Goal: Task Accomplishment & Management: Manage account settings

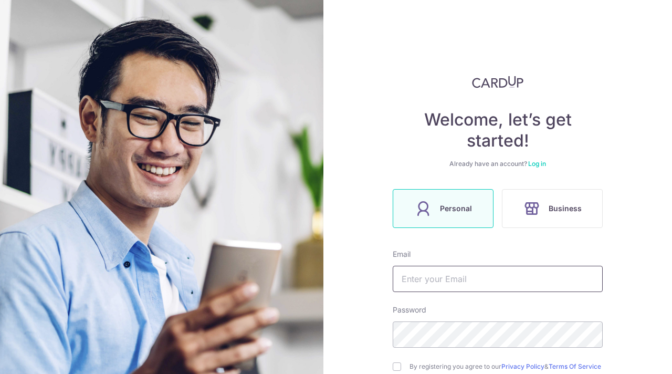
click at [460, 285] on input "text" at bounding box center [498, 279] width 210 height 26
type input "[EMAIL_ADDRESS][DOMAIN_NAME]"
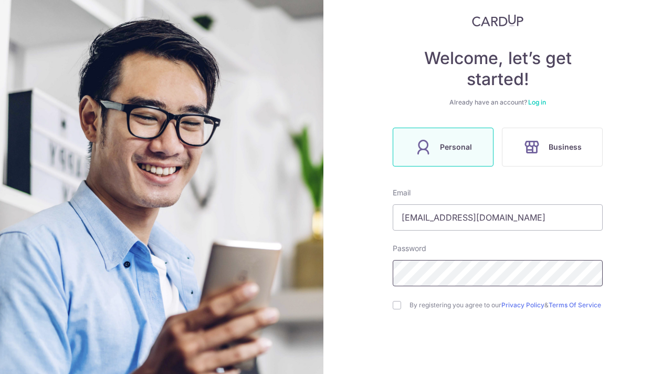
scroll to position [119, 0]
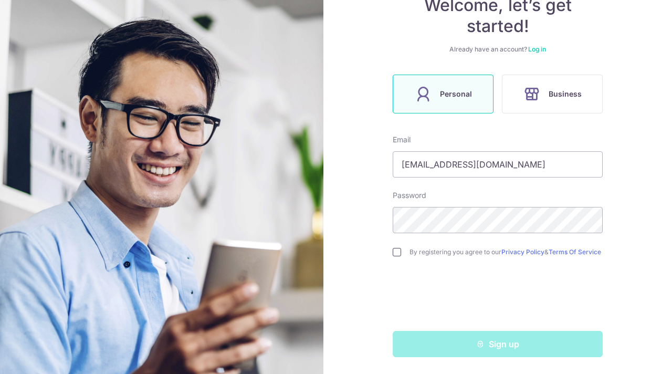
click at [399, 250] on input "checkbox" at bounding box center [397, 252] width 8 height 8
checkbox input "true"
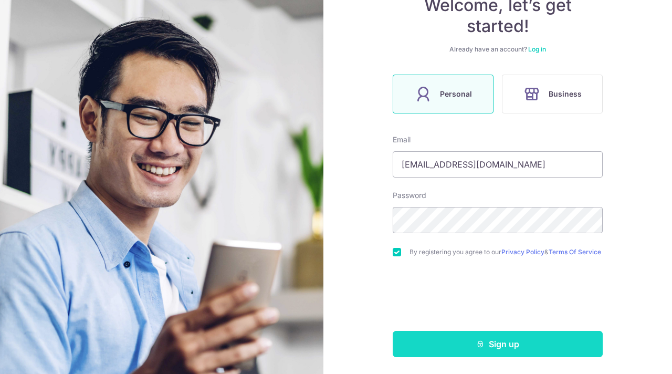
click at [489, 348] on button "Sign up" at bounding box center [498, 344] width 210 height 26
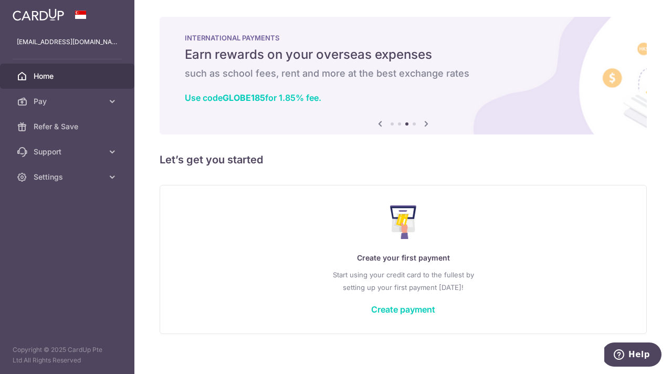
scroll to position [9, 0]
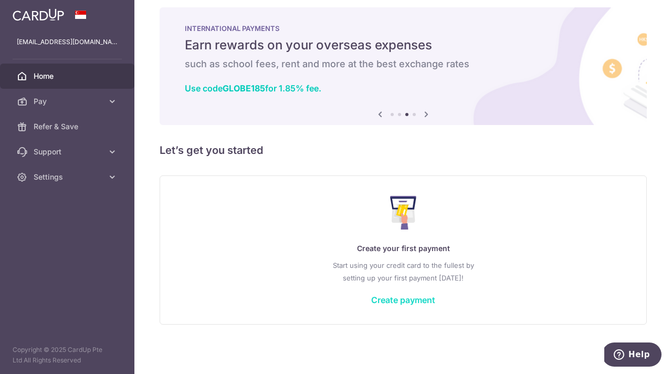
click at [401, 300] on link "Create payment" at bounding box center [403, 300] width 64 height 11
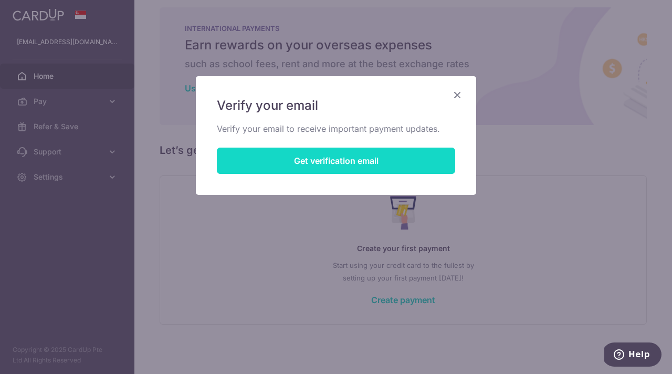
click at [322, 159] on button "Get verification email" at bounding box center [336, 161] width 238 height 26
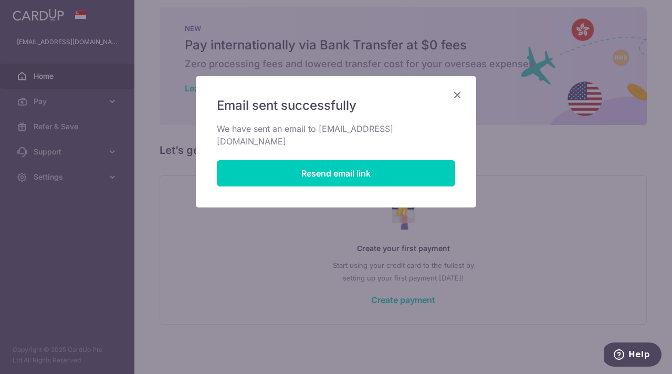
click at [458, 93] on icon "Close" at bounding box center [457, 94] width 13 height 13
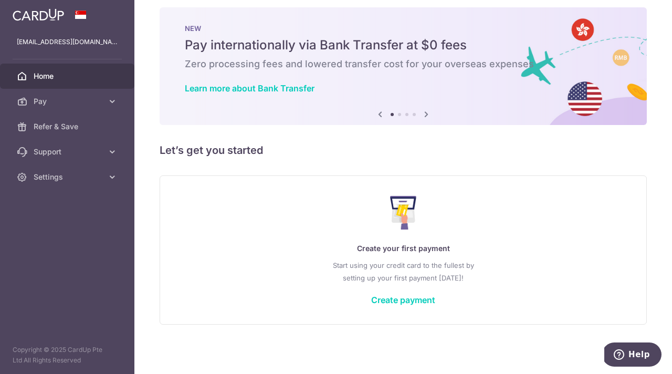
click at [58, 16] on img at bounding box center [38, 14] width 51 height 13
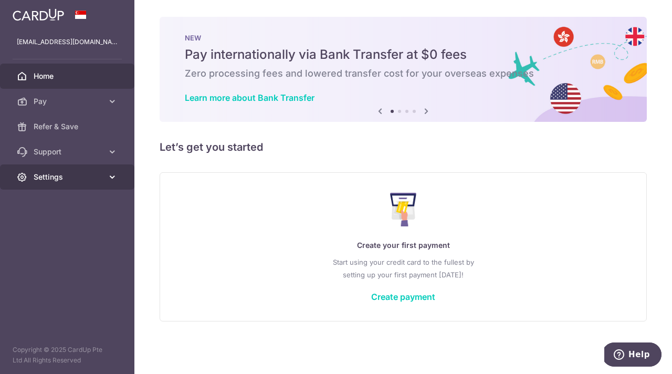
click at [62, 183] on link "Settings" at bounding box center [67, 176] width 134 height 25
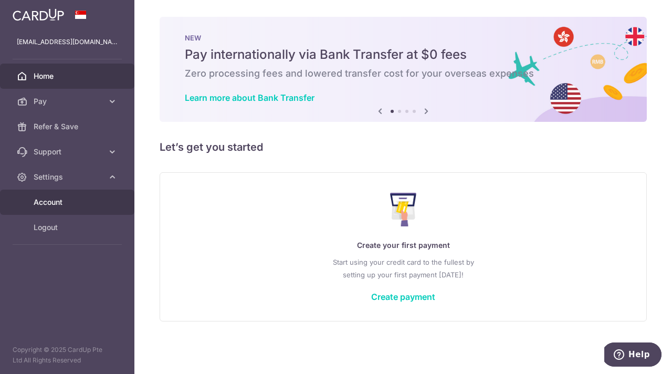
click at [55, 203] on span "Account" at bounding box center [68, 202] width 69 height 11
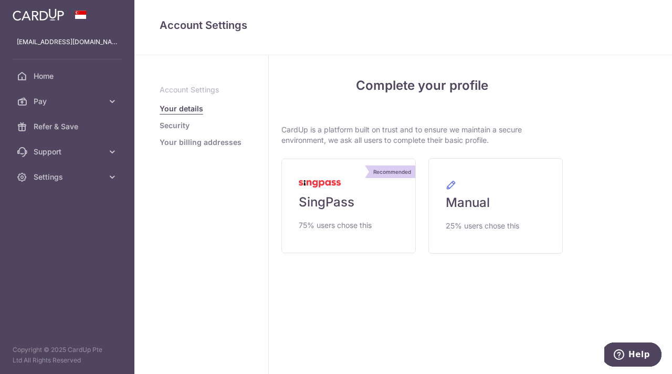
click at [187, 142] on link "Your billing addresses" at bounding box center [201, 142] width 82 height 11
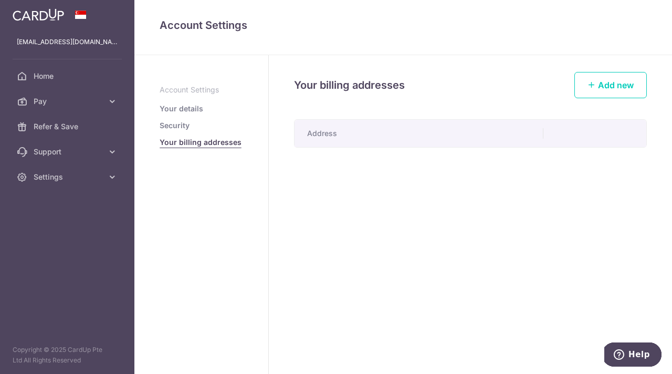
click at [181, 124] on link "Security" at bounding box center [175, 125] width 30 height 11
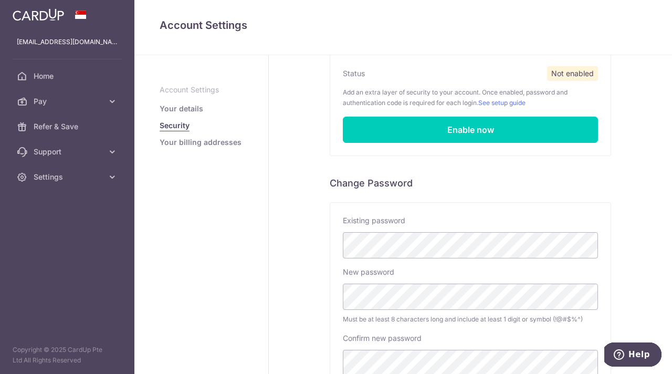
scroll to position [104, 0]
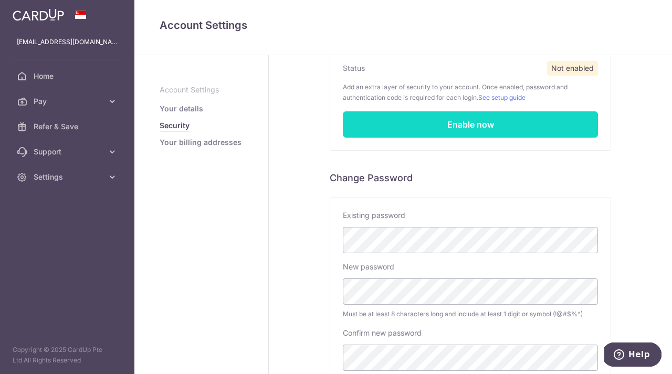
click at [474, 126] on link "Enable now" at bounding box center [470, 124] width 255 height 26
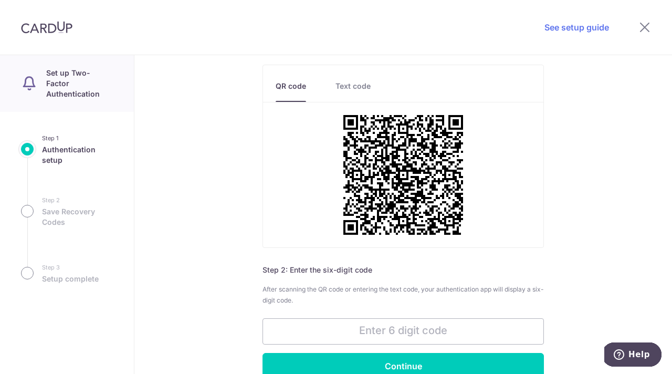
scroll to position [82, 0]
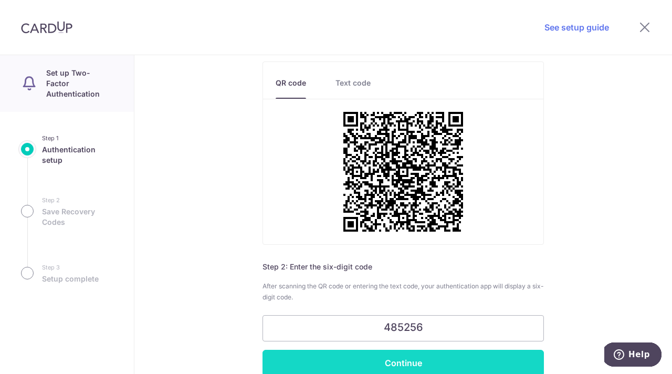
type input "485256"
click at [384, 361] on input "Continue" at bounding box center [403, 363] width 281 height 26
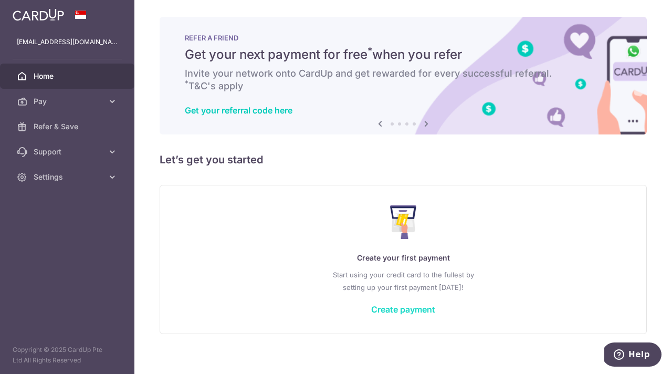
click at [414, 310] on link "Create payment" at bounding box center [403, 309] width 64 height 11
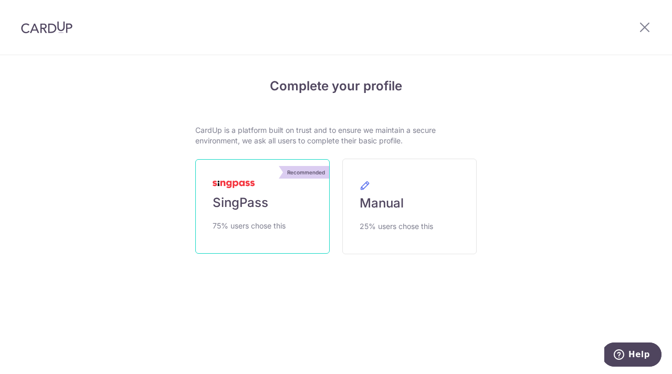
click at [242, 194] on span "SingPass" at bounding box center [241, 202] width 56 height 17
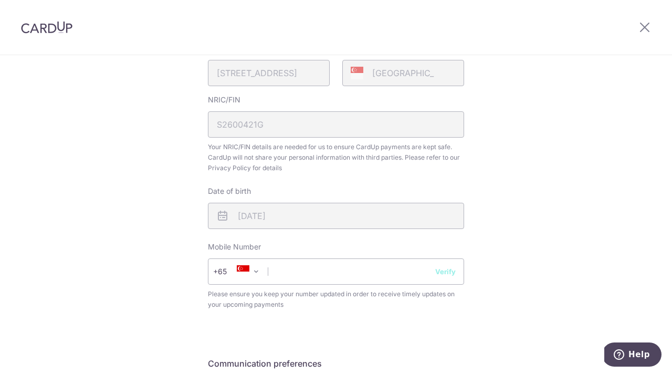
scroll to position [291, 0]
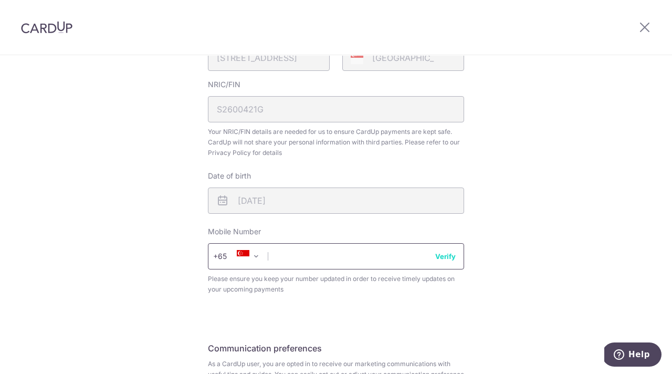
click at [272, 259] on input "text" at bounding box center [336, 256] width 256 height 26
click at [312, 264] on input "text" at bounding box center [336, 256] width 256 height 26
type input "96614218"
click at [448, 259] on button "Verify" at bounding box center [445, 256] width 20 height 11
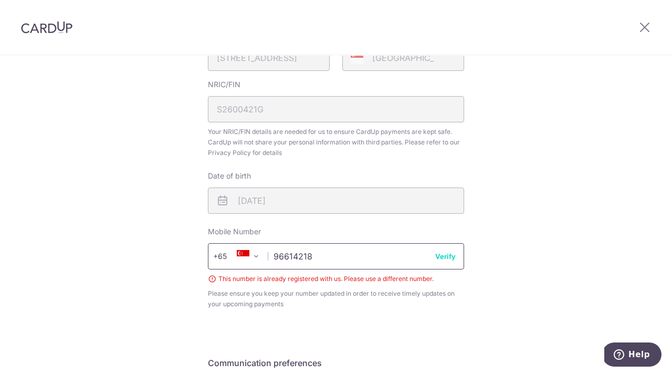
drag, startPoint x: 315, startPoint y: 255, endPoint x: 246, endPoint y: 254, distance: 68.3
click at [246, 254] on div "+376 +971 +93 +1268 +1264 +355 +374 +244 +0 +54 +1684 +43 +61 +297 +358 +994 +3…" at bounding box center [336, 256] width 256 height 26
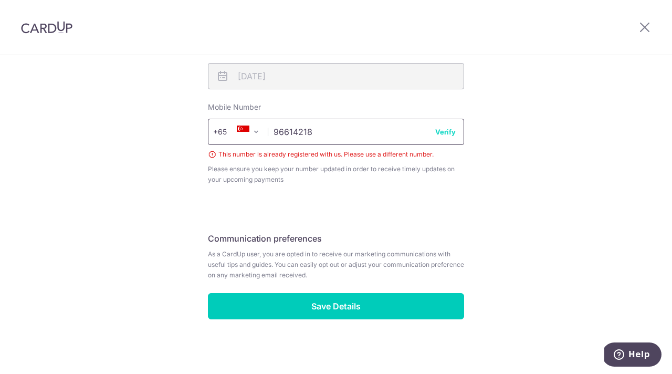
scroll to position [419, 0]
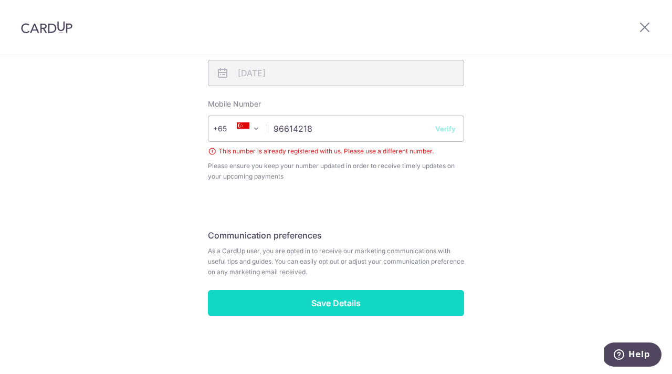
click at [342, 304] on input "Save Details" at bounding box center [336, 303] width 256 height 26
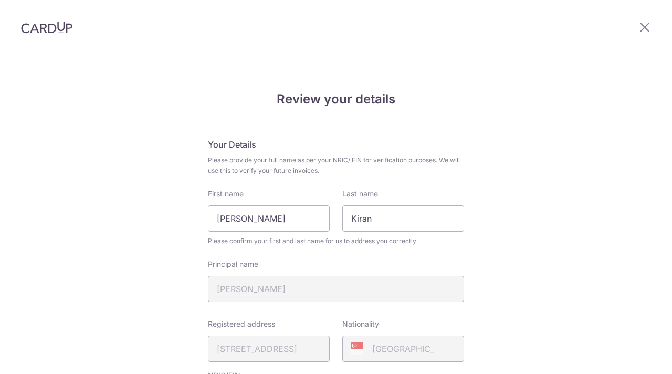
scroll to position [362, 0]
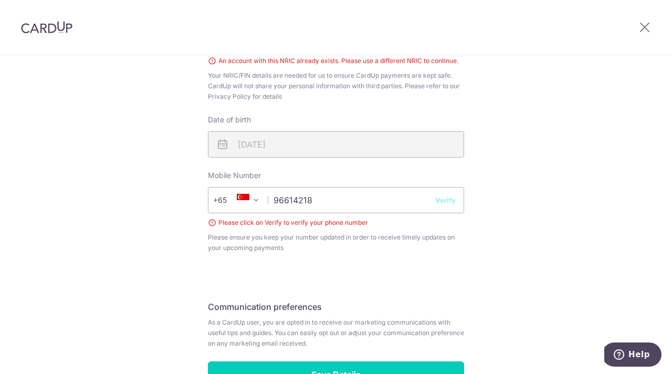
click at [379, 186] on div "Mobile Number +376 +971 +93 +1268 +1264 +355 +374 +244 +0 +54 +1684 +43 +61 +29…" at bounding box center [336, 211] width 256 height 83
drag, startPoint x: 331, startPoint y: 198, endPoint x: 246, endPoint y: 190, distance: 86.0
click at [245, 191] on div "+376 +971 +93 +1268 +1264 +355 +374 +244 +0 +54 +1684 +43 +61 +297 +358 +994 +3…" at bounding box center [336, 200] width 256 height 26
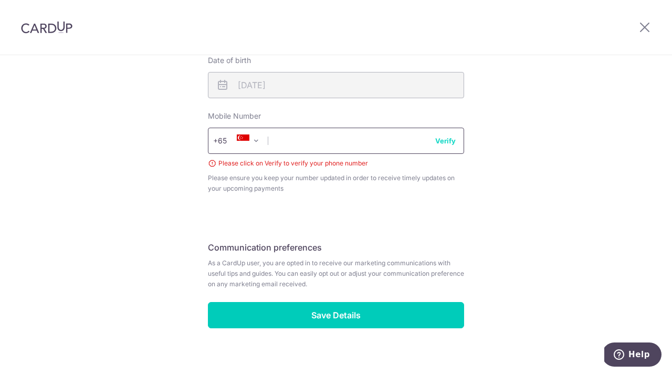
scroll to position [433, 0]
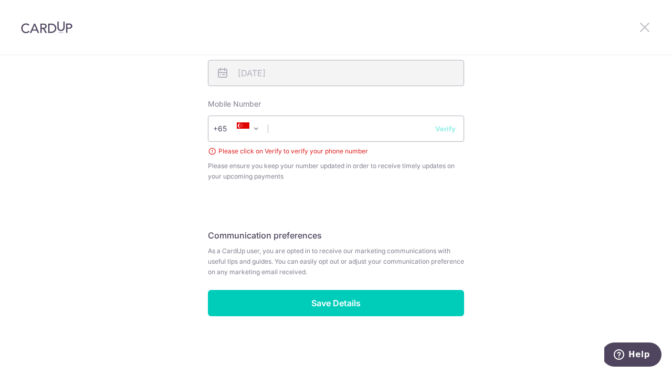
click at [645, 26] on icon at bounding box center [645, 26] width 13 height 13
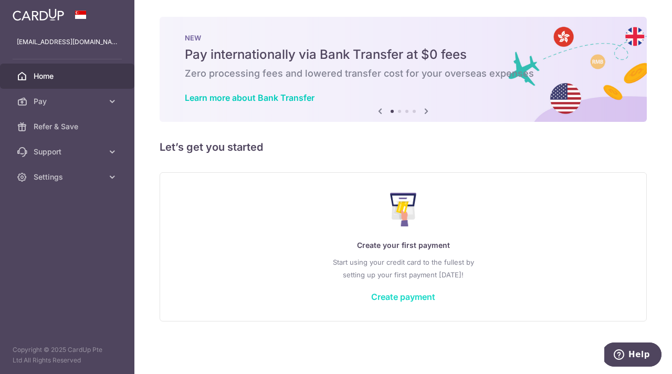
click at [413, 297] on link "Create payment" at bounding box center [403, 296] width 64 height 11
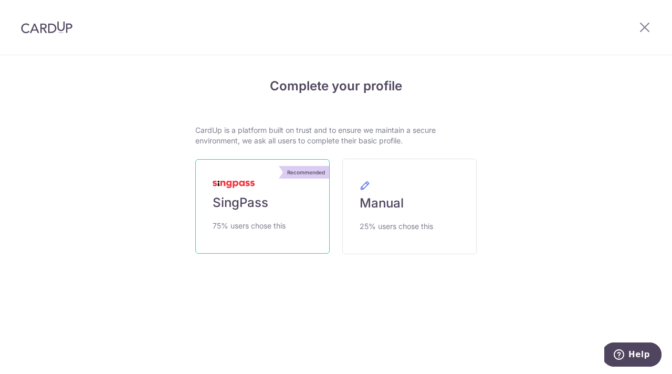
click at [239, 197] on span "SingPass" at bounding box center [241, 202] width 56 height 17
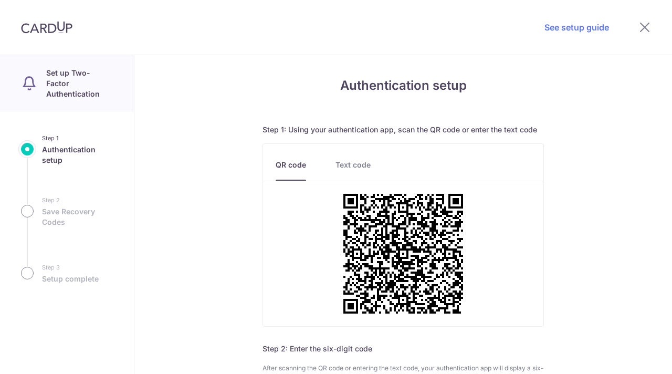
scroll to position [165, 0]
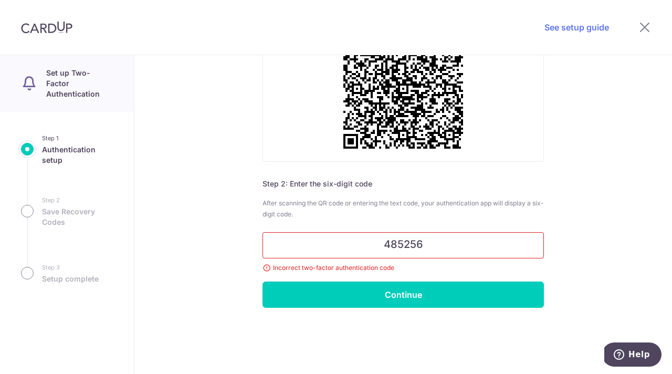
drag, startPoint x: 427, startPoint y: 241, endPoint x: 325, endPoint y: 240, distance: 102.4
click at [325, 240] on input "485256" at bounding box center [403, 245] width 281 height 26
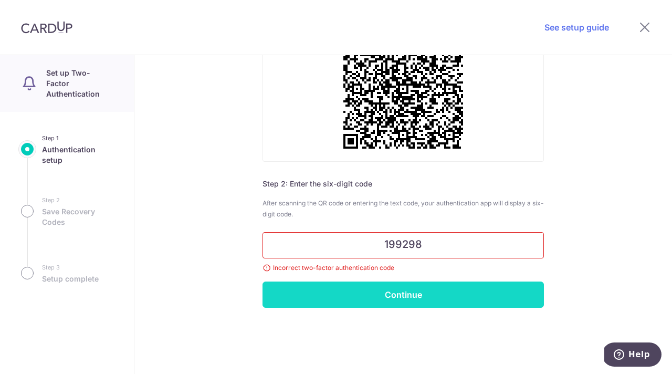
type input "199298"
click at [397, 297] on input "Continue" at bounding box center [403, 294] width 281 height 26
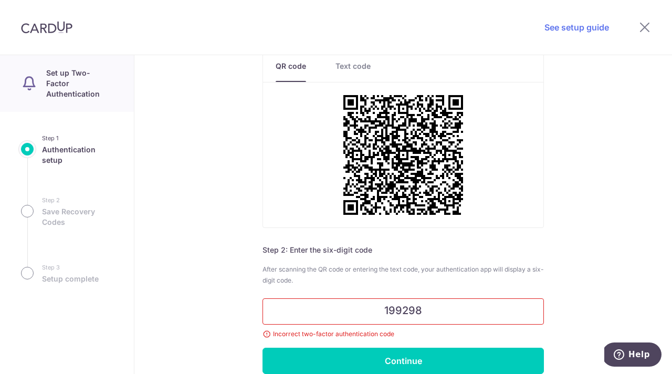
scroll to position [48, 0]
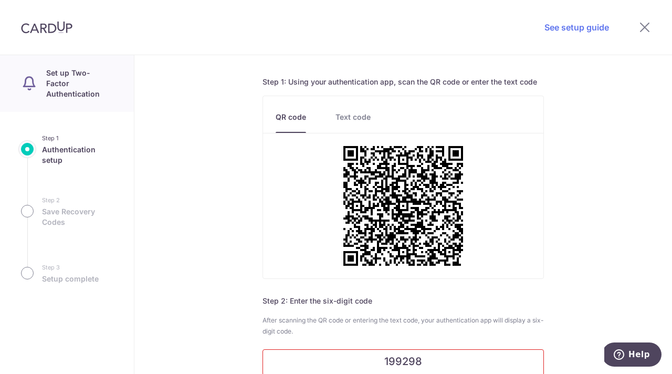
click at [352, 117] on link "Text code" at bounding box center [353, 122] width 35 height 21
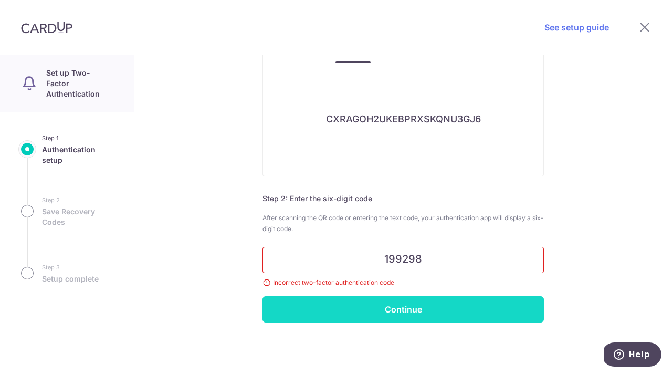
scroll to position [132, 0]
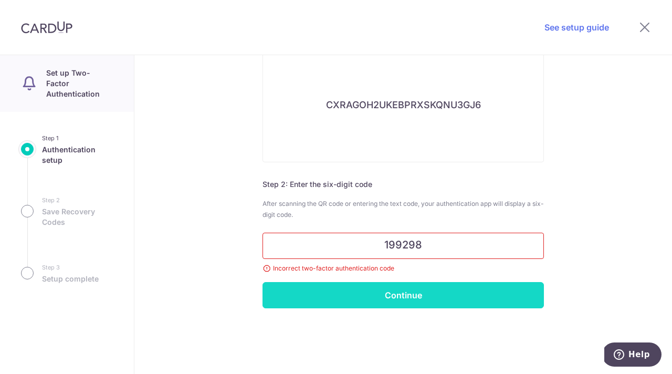
click at [396, 295] on input "Continue" at bounding box center [403, 295] width 281 height 26
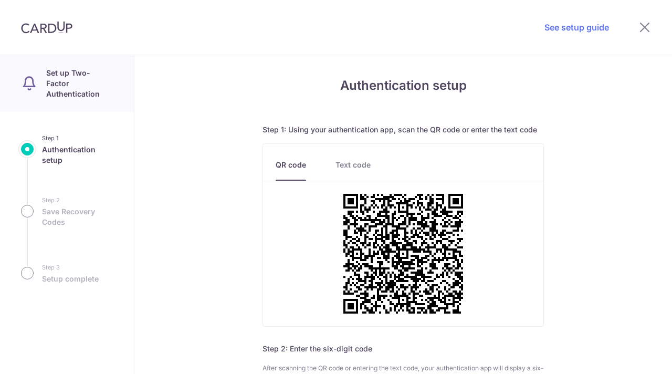
scroll to position [165, 0]
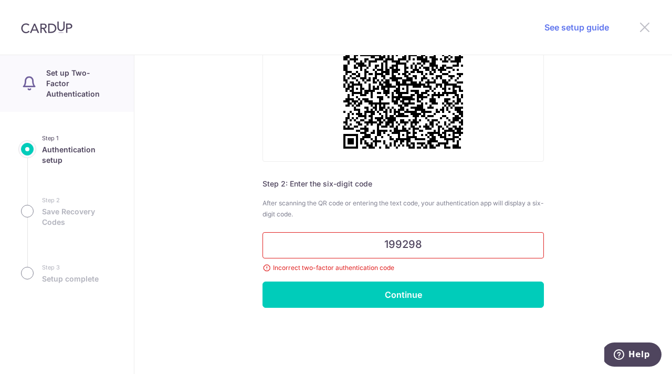
click at [646, 26] on icon at bounding box center [645, 26] width 13 height 13
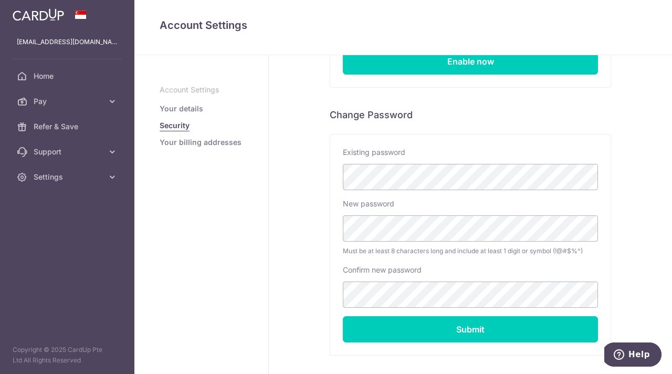
scroll to position [219, 0]
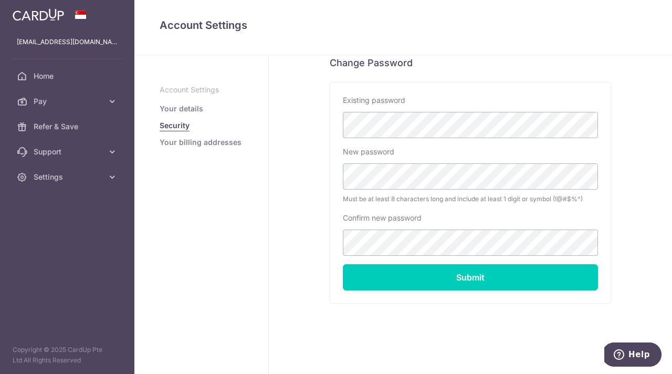
click at [203, 143] on link "Your billing addresses" at bounding box center [201, 142] width 82 height 11
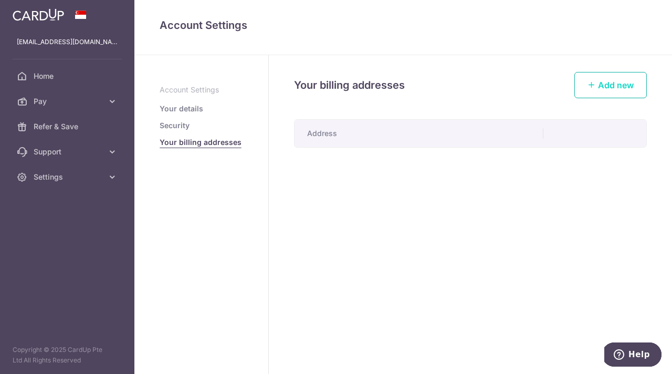
click at [614, 81] on span "Add new" at bounding box center [616, 85] width 36 height 11
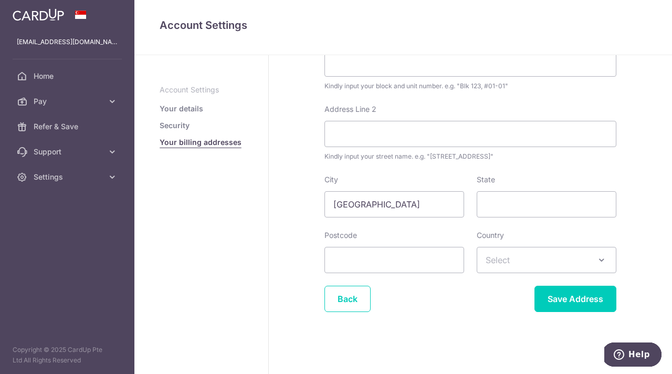
scroll to position [42, 0]
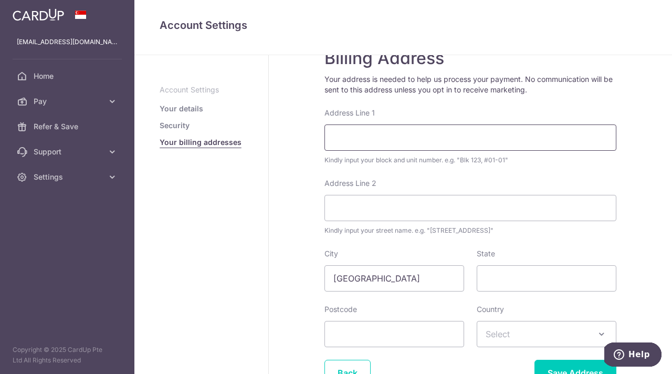
click at [341, 140] on input "Address Line 1" at bounding box center [471, 137] width 292 height 26
type input "4"
type input "5 Siglap Road,"
click at [353, 211] on input "Address Line 2" at bounding box center [471, 208] width 292 height 26
type input "#11-42"
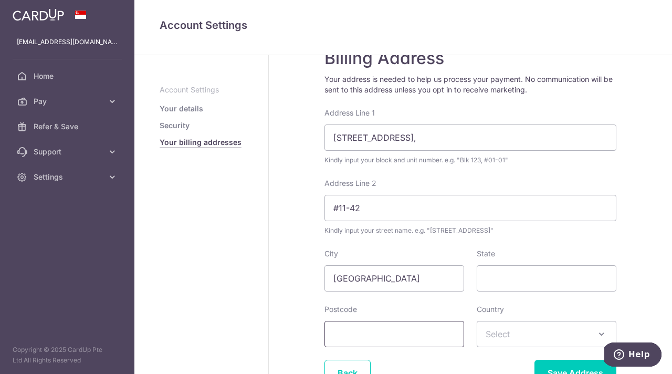
click at [370, 328] on input "Postcode" at bounding box center [395, 334] width 140 height 26
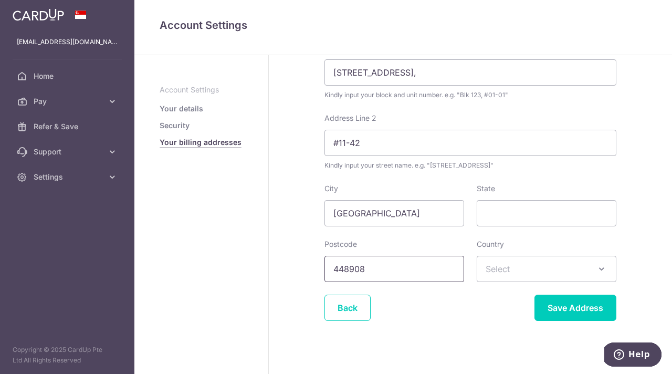
scroll to position [116, 0]
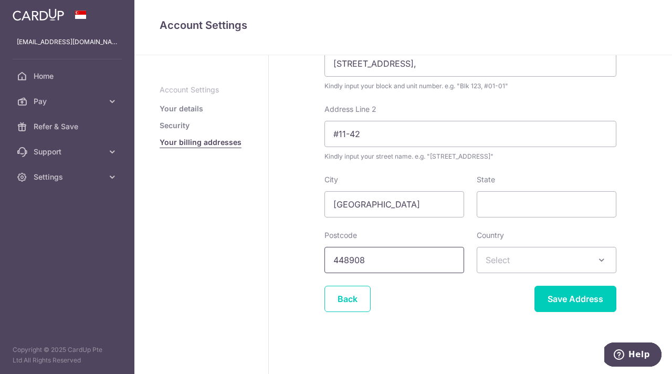
type input "448908"
click at [520, 256] on span "Select" at bounding box center [546, 259] width 139 height 25
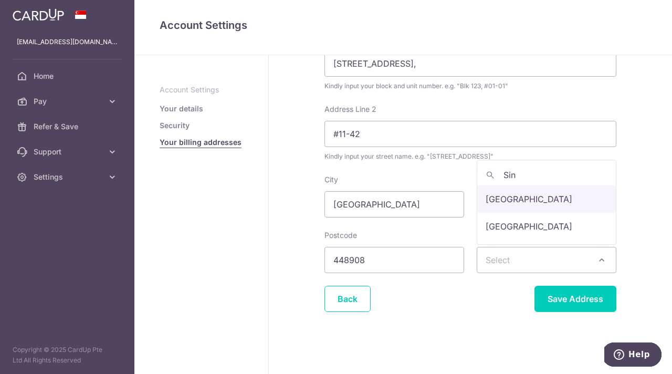
type input "Sin"
select select "199"
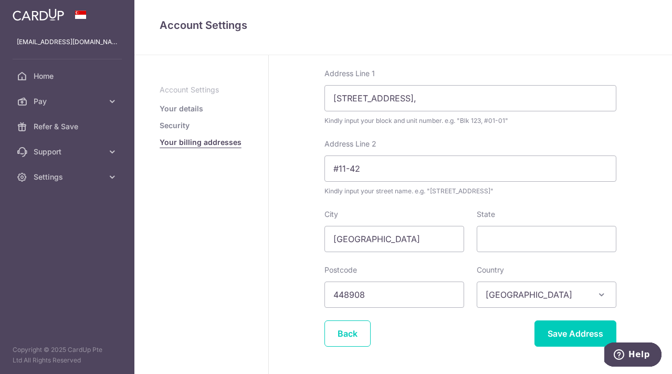
scroll to position [70, 0]
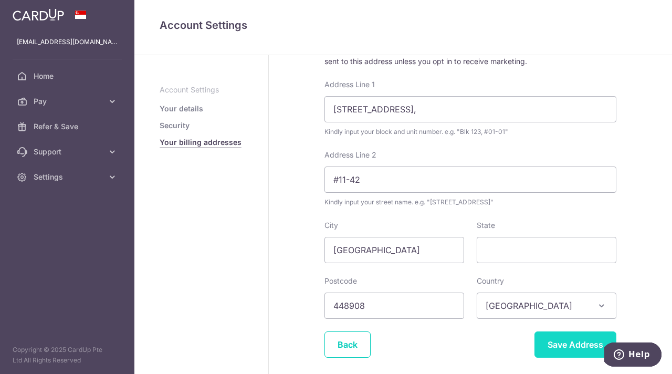
click at [566, 341] on input "Save Address" at bounding box center [576, 344] width 82 height 26
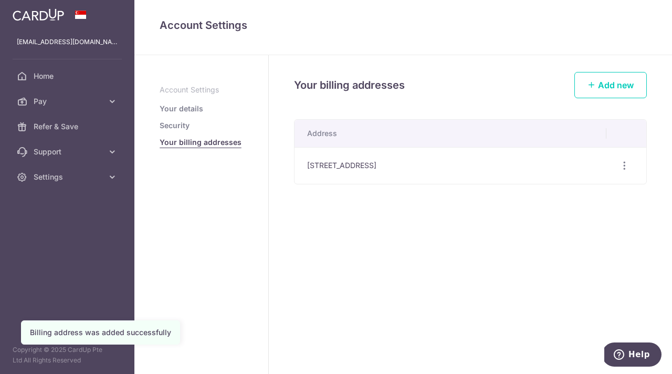
click at [180, 108] on link "Your details" at bounding box center [182, 108] width 44 height 11
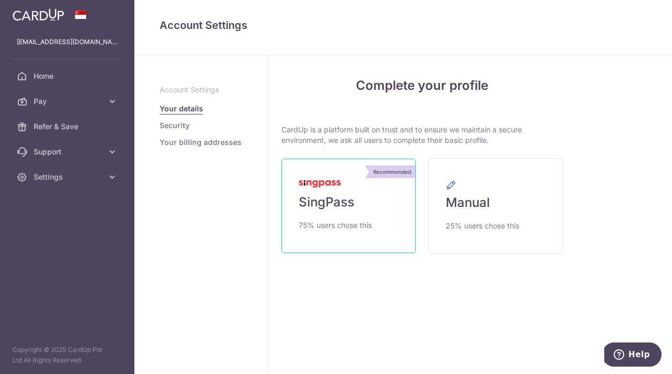
click at [315, 204] on span "SingPass" at bounding box center [327, 202] width 56 height 17
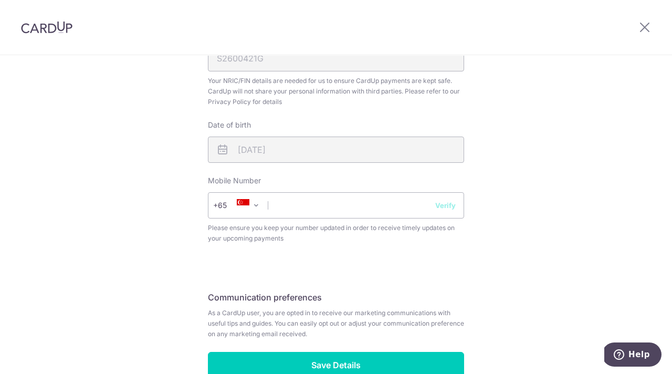
scroll to position [404, 0]
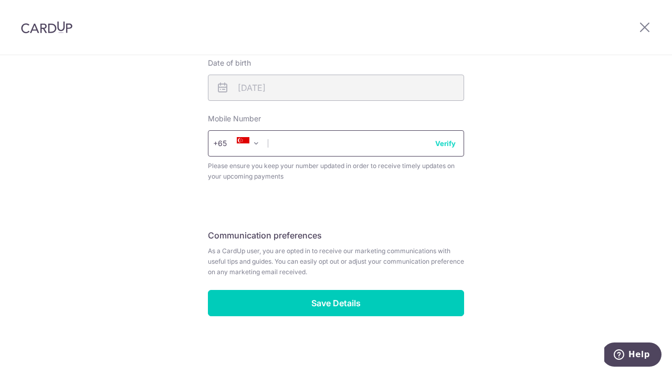
click at [282, 144] on input "text" at bounding box center [336, 143] width 256 height 26
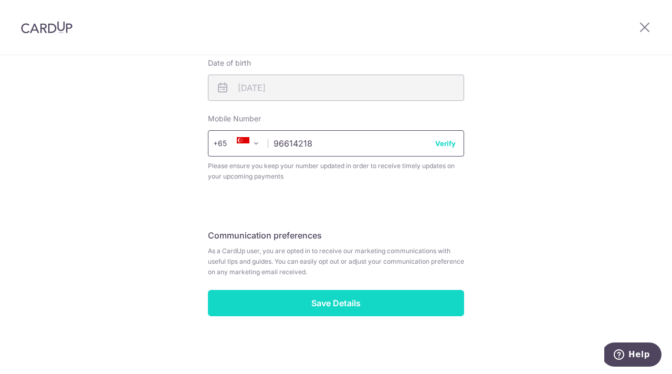
type input "96614218"
click at [338, 303] on input "Save Details" at bounding box center [336, 303] width 256 height 26
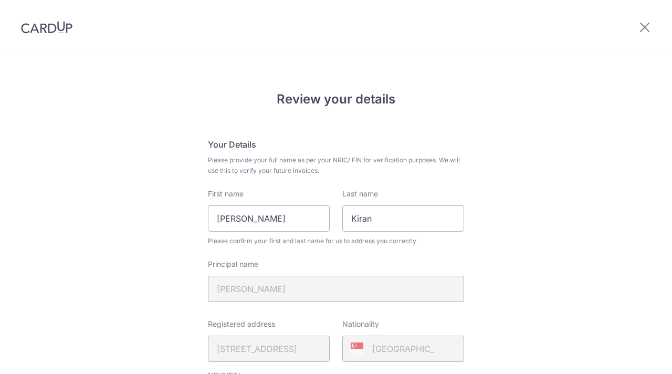
scroll to position [362, 0]
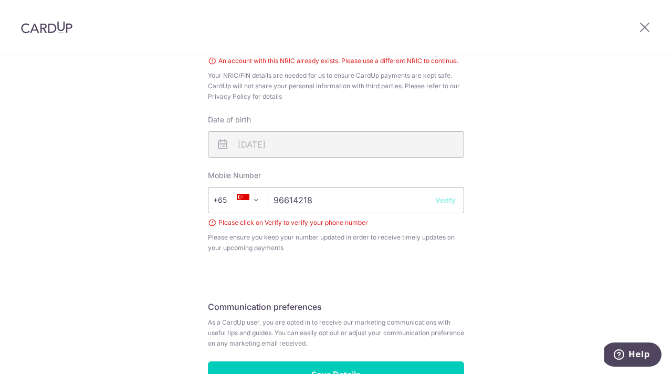
click at [445, 204] on button "Verify" at bounding box center [445, 200] width 20 height 11
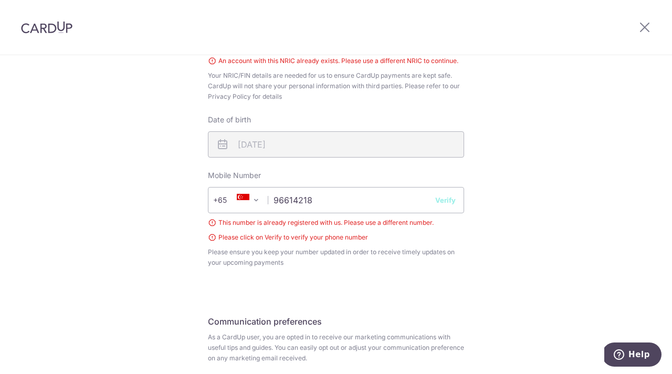
click at [445, 202] on button "Verify" at bounding box center [445, 200] width 20 height 11
click at [451, 199] on button "Verify" at bounding box center [445, 200] width 20 height 11
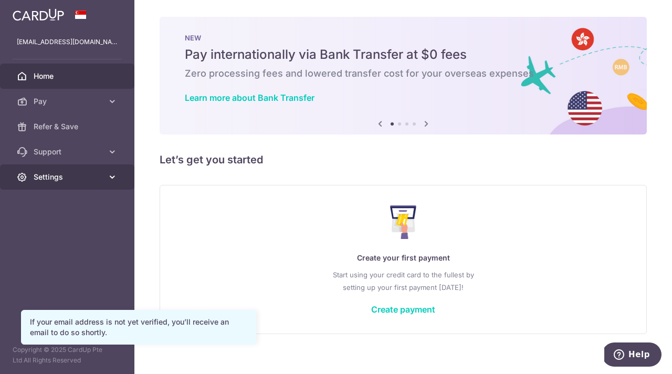
click at [112, 176] on icon at bounding box center [112, 177] width 11 height 11
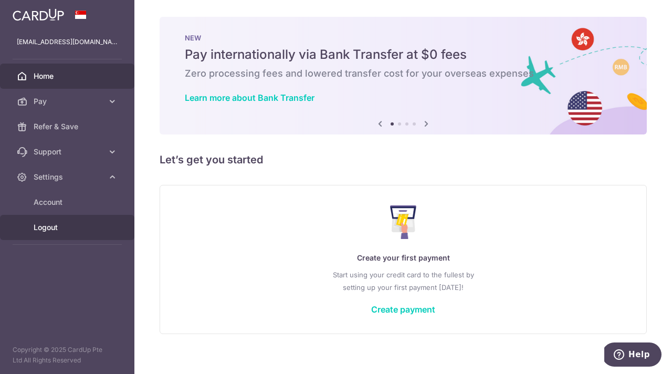
click at [47, 227] on span "Logout" at bounding box center [68, 227] width 69 height 11
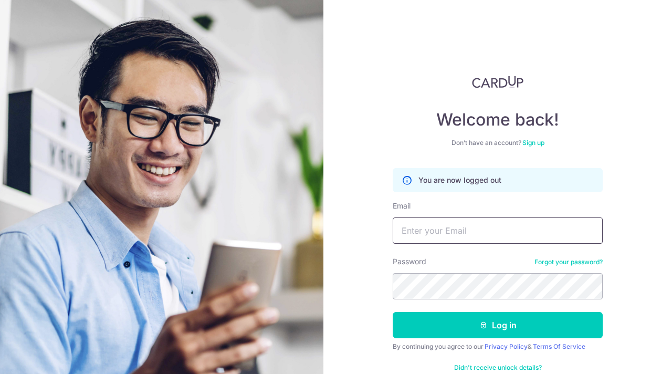
scroll to position [23, 0]
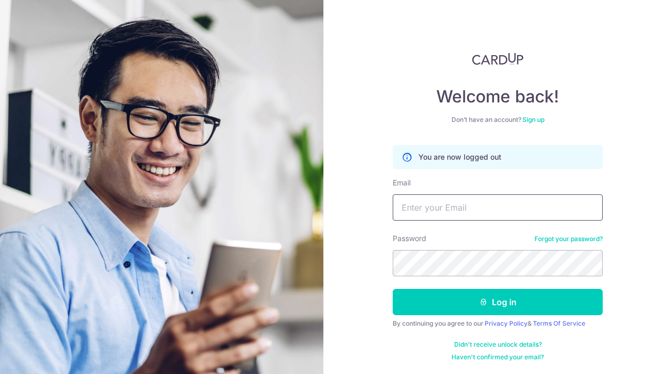
click at [423, 208] on input "Email" at bounding box center [498, 207] width 210 height 26
type input "[EMAIL_ADDRESS][DOMAIN_NAME]"
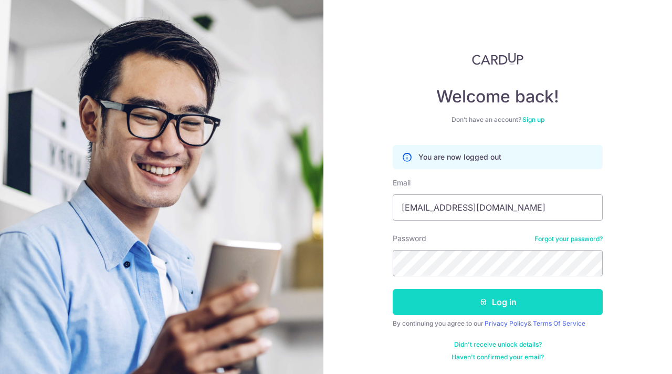
click at [504, 301] on button "Log in" at bounding box center [498, 302] width 210 height 26
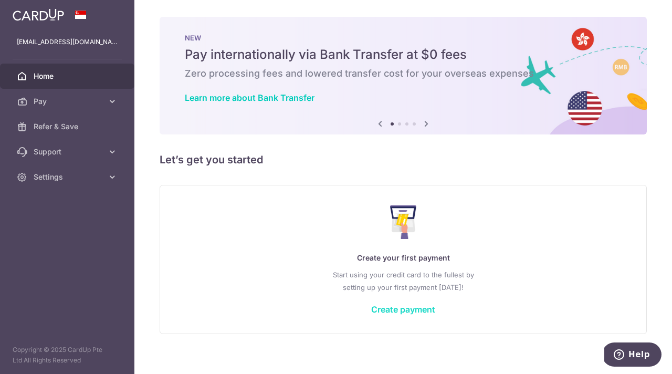
click at [402, 308] on link "Create payment" at bounding box center [403, 309] width 64 height 11
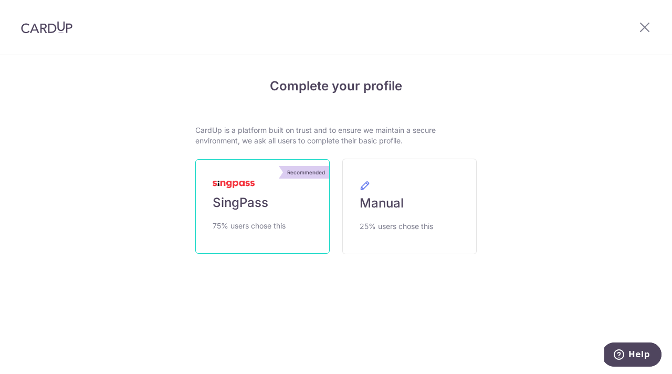
click at [238, 213] on link "Recommended SingPass 75% users chose this" at bounding box center [262, 206] width 134 height 95
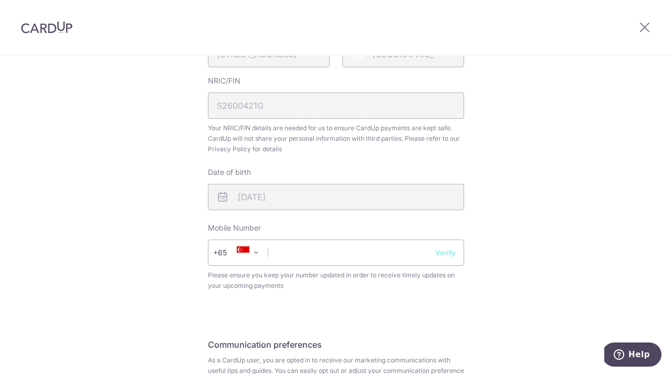
scroll to position [296, 0]
click at [277, 257] on input "text" at bounding box center [336, 251] width 256 height 26
click at [285, 248] on input "text" at bounding box center [336, 251] width 256 height 26
type input "96614218"
click at [445, 251] on button "Verify" at bounding box center [445, 251] width 20 height 11
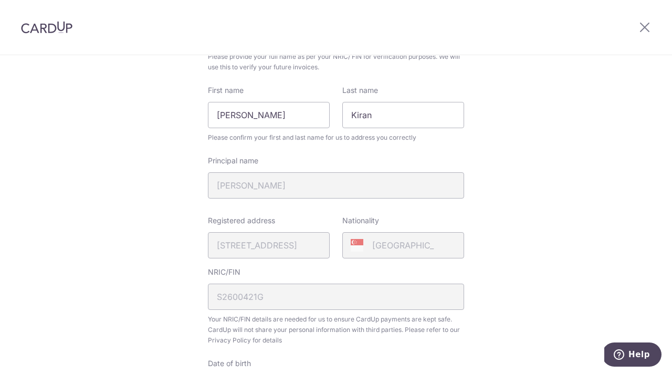
scroll to position [0, 0]
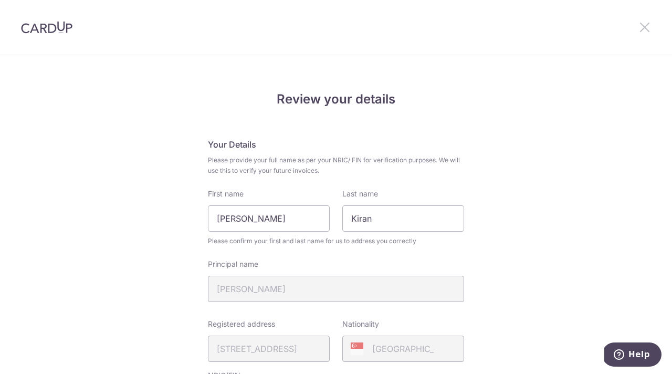
click at [645, 26] on icon at bounding box center [645, 26] width 13 height 13
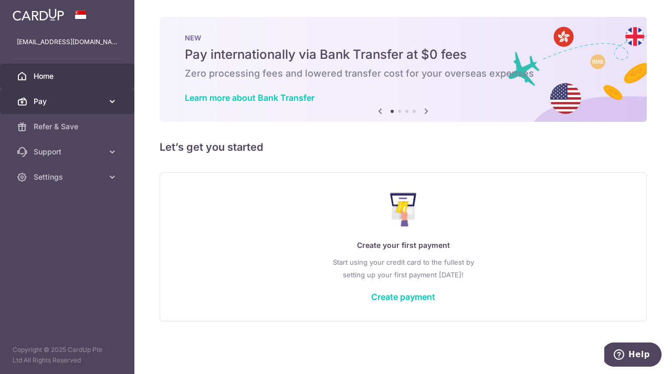
click at [112, 100] on icon at bounding box center [112, 101] width 11 height 11
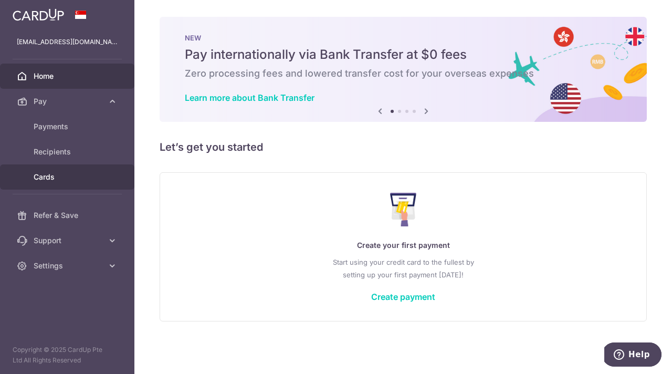
click at [45, 177] on span "Cards" at bounding box center [68, 177] width 69 height 11
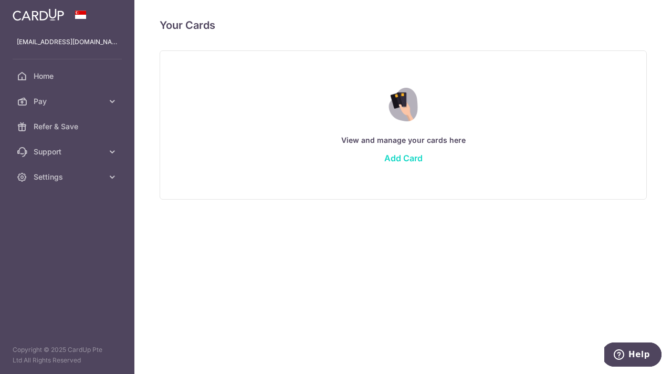
click at [393, 155] on link "Add Card" at bounding box center [403, 158] width 38 height 11
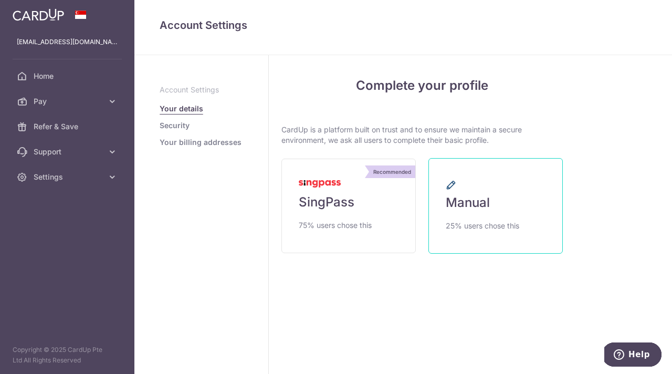
click at [472, 201] on span "Manual" at bounding box center [468, 202] width 44 height 17
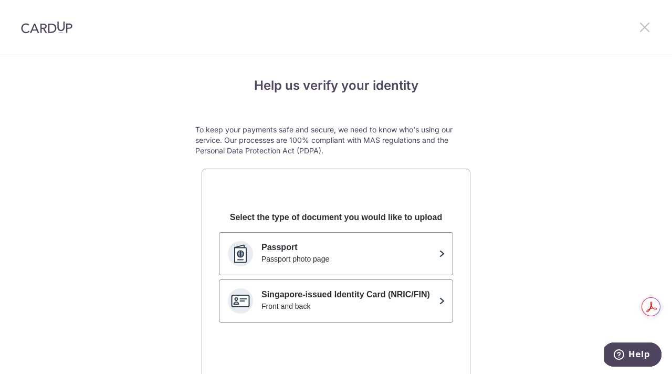
click at [646, 28] on icon at bounding box center [645, 26] width 13 height 13
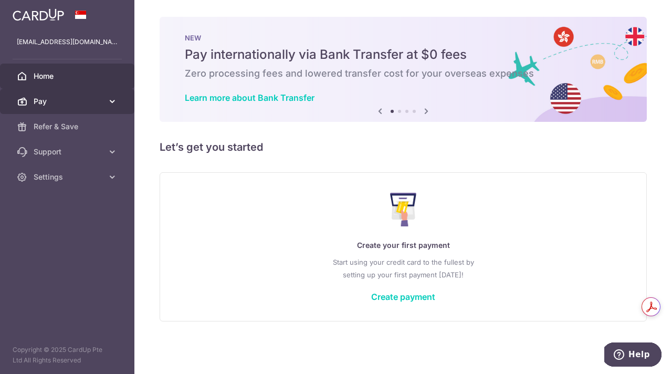
click at [115, 98] on icon at bounding box center [112, 101] width 11 height 11
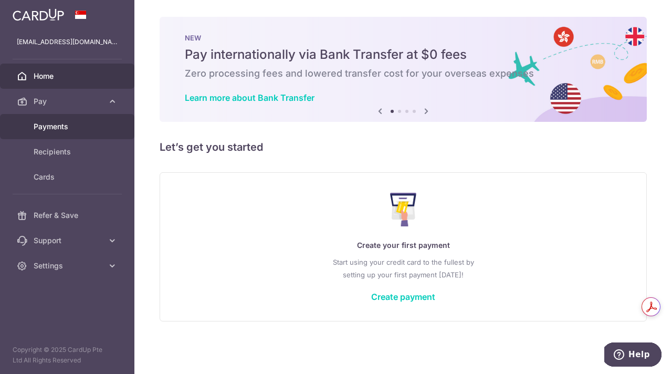
click at [67, 124] on span "Payments" at bounding box center [68, 126] width 69 height 11
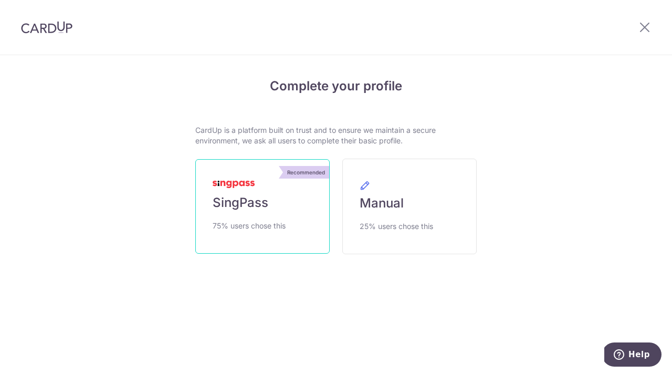
click at [247, 209] on span "SingPass" at bounding box center [241, 202] width 56 height 17
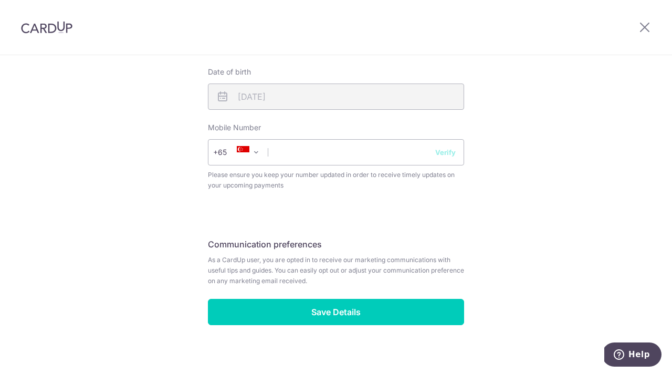
scroll to position [404, 0]
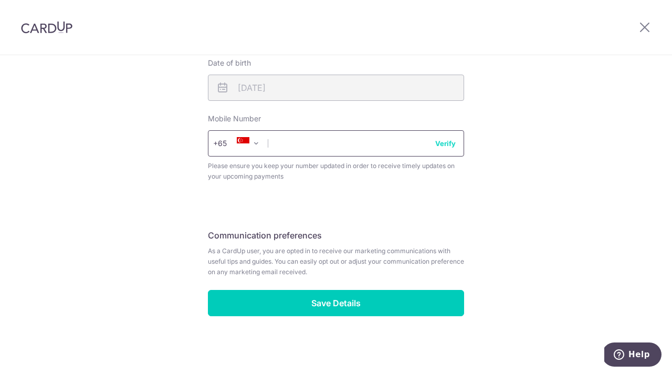
click at [306, 151] on input "text" at bounding box center [336, 143] width 256 height 26
type input "96614218"
click at [446, 148] on button "Verify" at bounding box center [445, 143] width 20 height 11
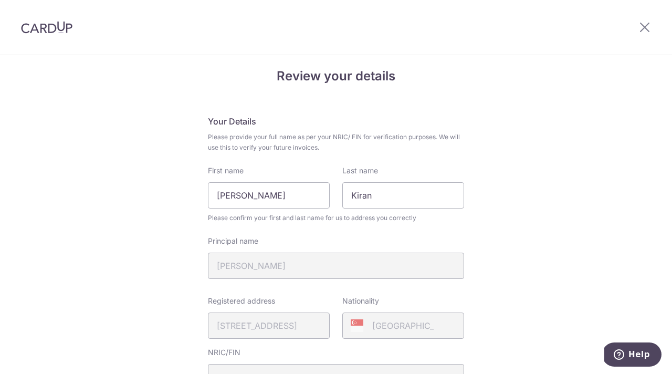
scroll to position [0, 0]
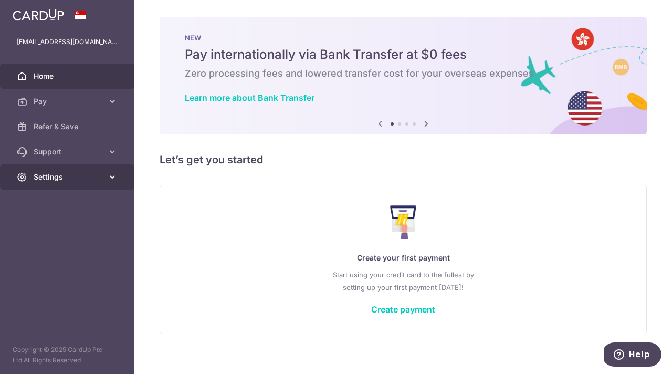
click at [112, 177] on icon at bounding box center [112, 177] width 11 height 11
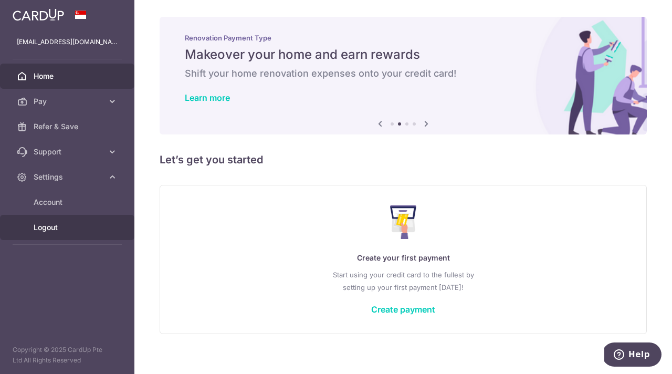
click at [44, 226] on span "Logout" at bounding box center [68, 227] width 69 height 11
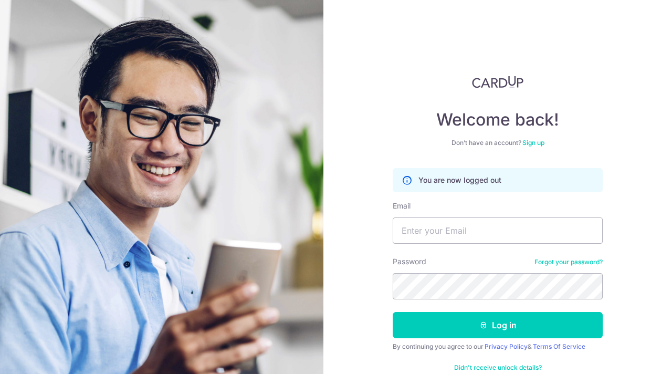
scroll to position [23, 0]
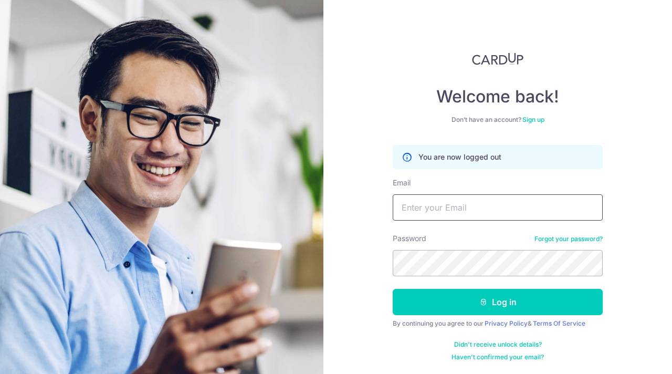
click at [416, 211] on input "Email" at bounding box center [498, 207] width 210 height 26
click at [414, 206] on input "Email" at bounding box center [498, 207] width 210 height 26
type input "[EMAIL_ADDRESS][DOMAIN_NAME]"
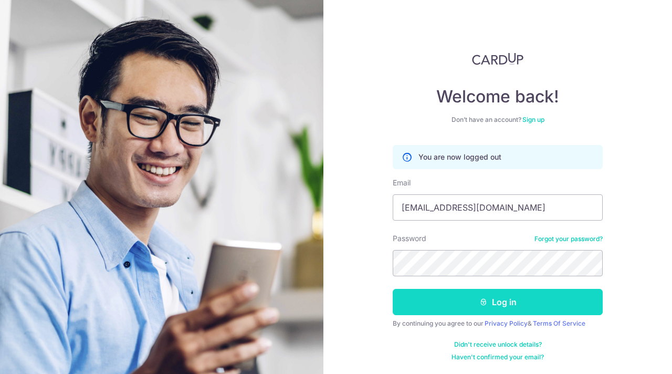
click at [497, 302] on button "Log in" at bounding box center [498, 302] width 210 height 26
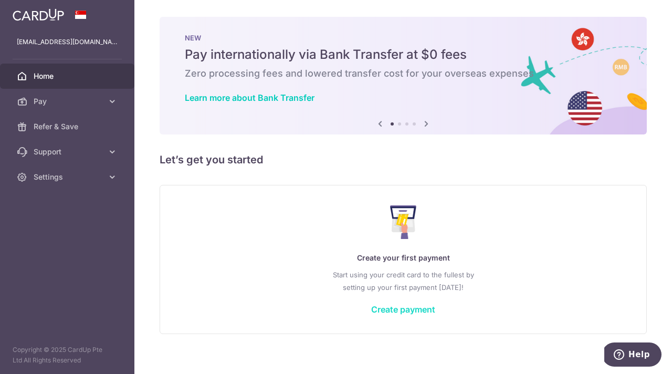
click at [413, 310] on link "Create payment" at bounding box center [403, 309] width 64 height 11
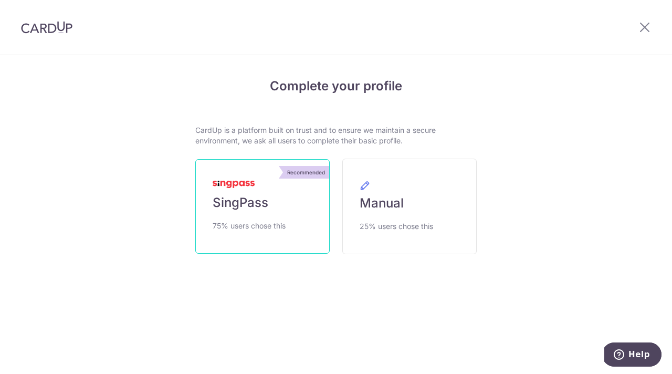
click at [256, 202] on span "SingPass" at bounding box center [241, 202] width 56 height 17
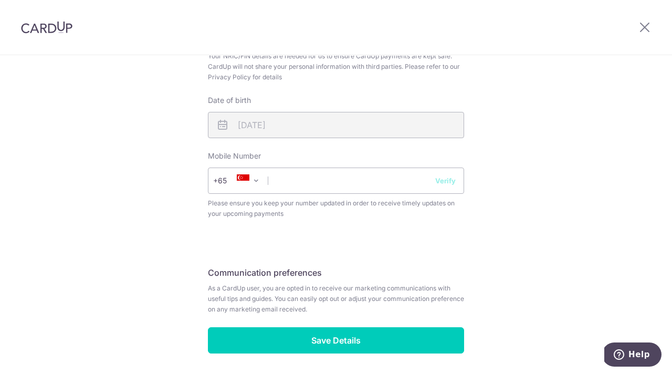
scroll to position [370, 0]
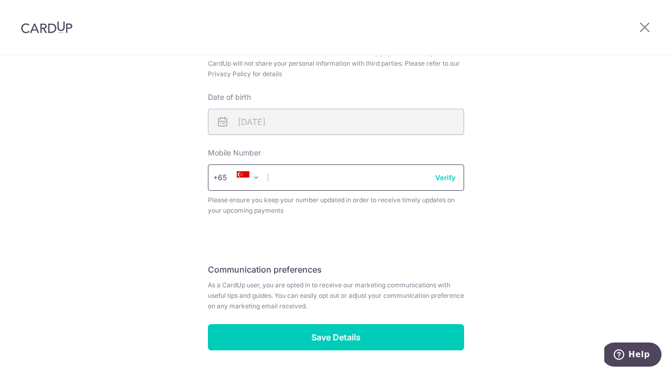
click at [302, 185] on input "text" at bounding box center [336, 177] width 256 height 26
type input "8"
type input "96614218"
click at [449, 179] on button "Verify" at bounding box center [445, 177] width 20 height 11
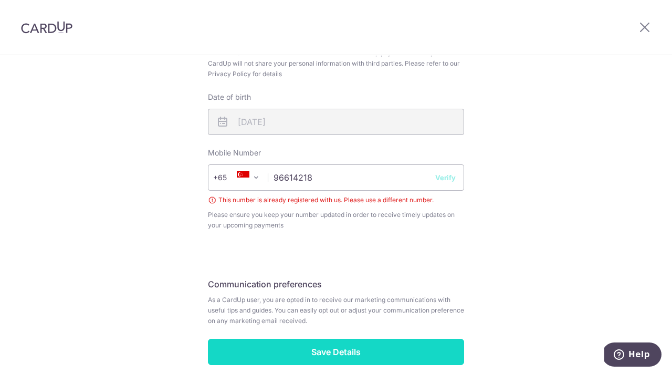
click at [332, 354] on input "Save Details" at bounding box center [336, 352] width 256 height 26
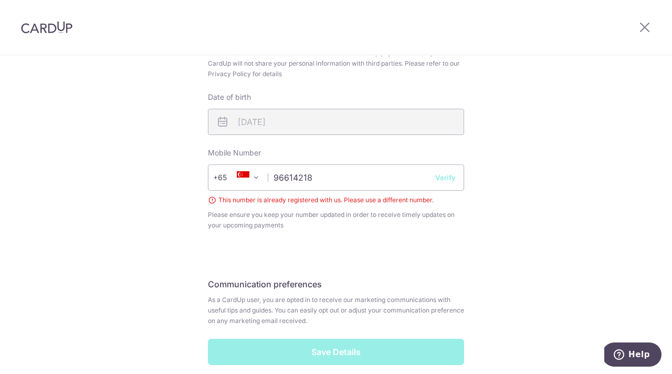
click at [332, 354] on div "Save Details" at bounding box center [336, 352] width 269 height 26
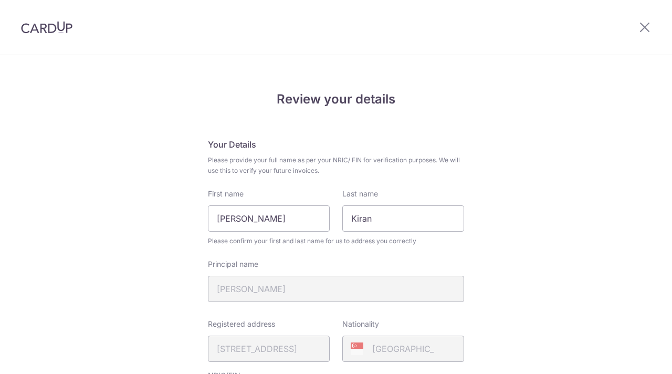
scroll to position [362, 0]
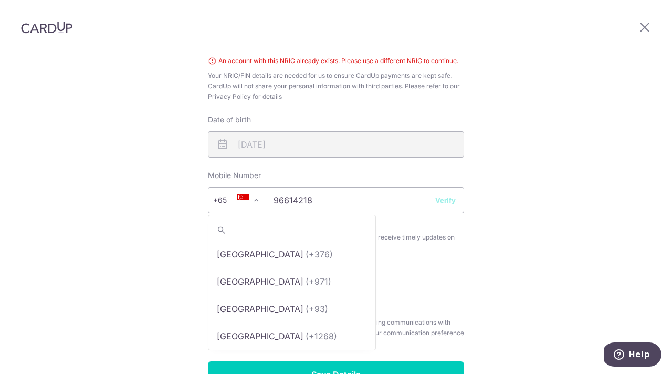
click at [257, 200] on span at bounding box center [256, 200] width 13 height 13
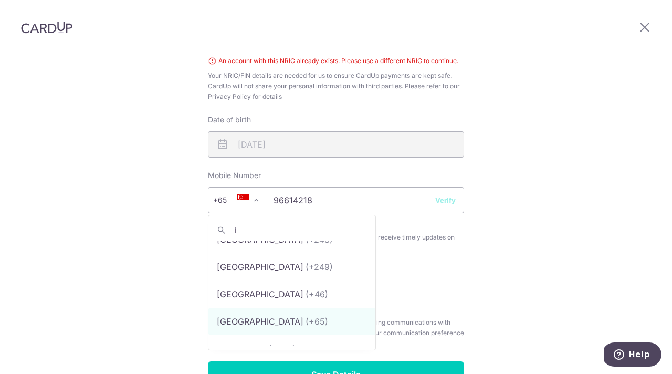
scroll to position [0, 0]
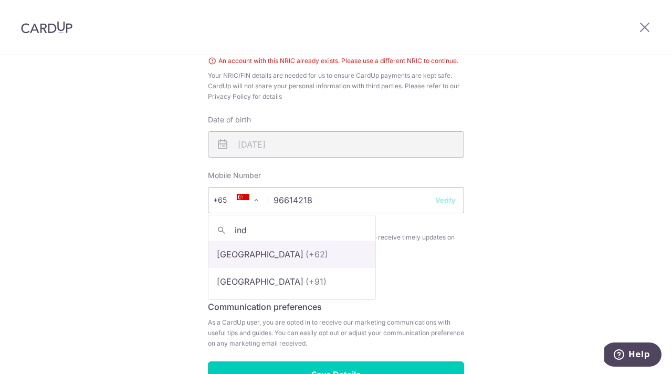
type input "indi"
select select "105"
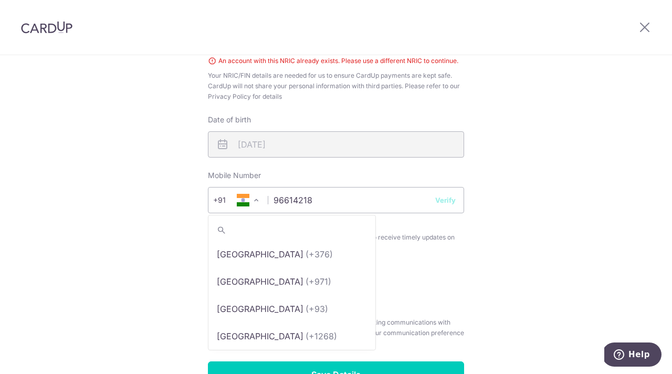
click at [258, 200] on span at bounding box center [256, 200] width 13 height 13
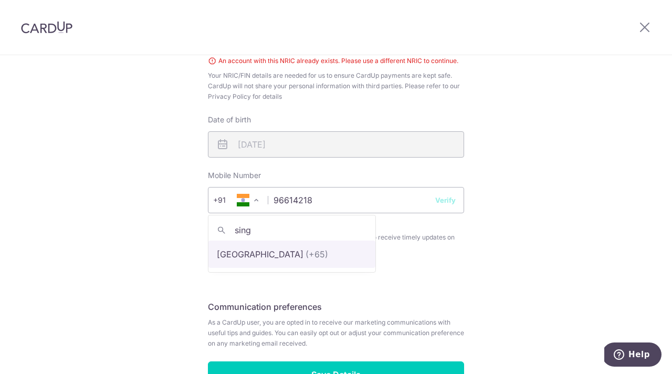
type input "sing"
select select "199"
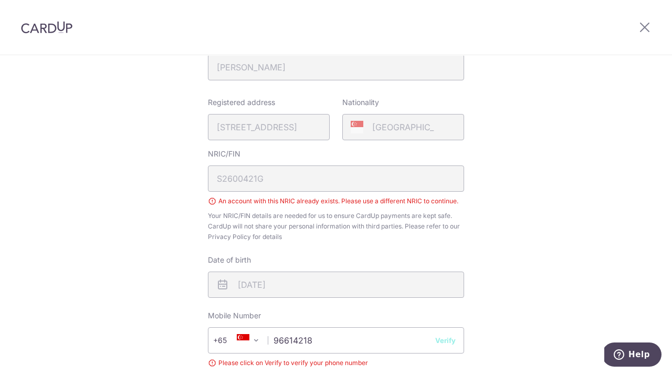
scroll to position [172, 0]
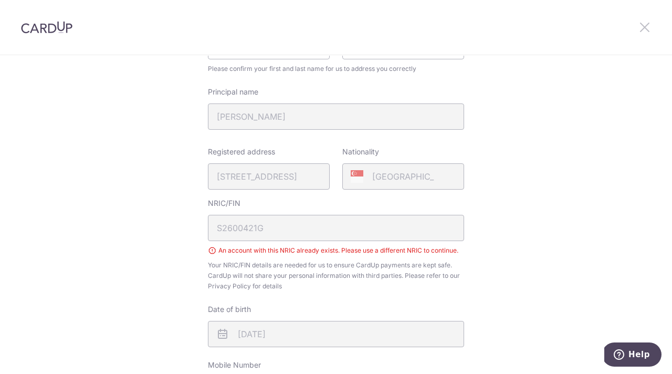
click at [645, 24] on icon at bounding box center [645, 26] width 13 height 13
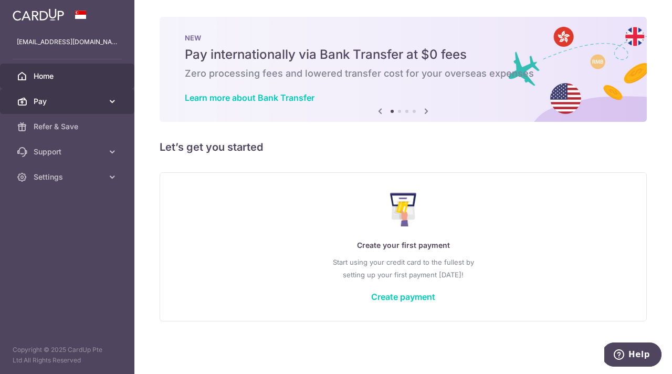
click at [71, 102] on span "Pay" at bounding box center [68, 101] width 69 height 11
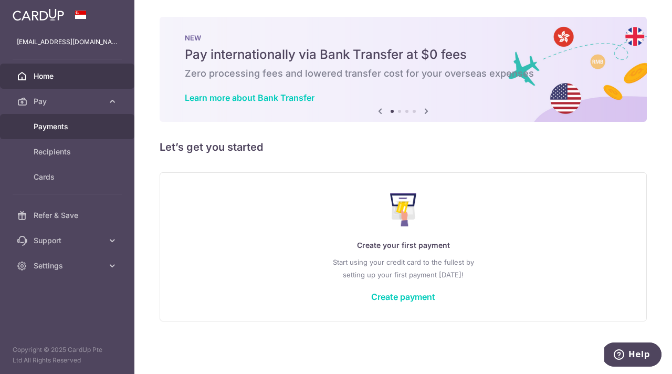
click at [57, 127] on span "Payments" at bounding box center [68, 126] width 69 height 11
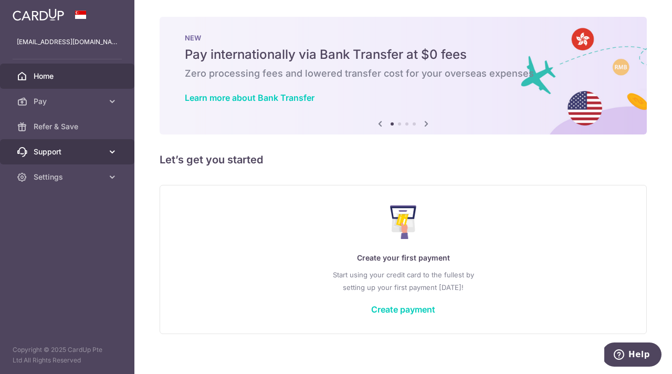
click at [110, 147] on icon at bounding box center [112, 152] width 11 height 11
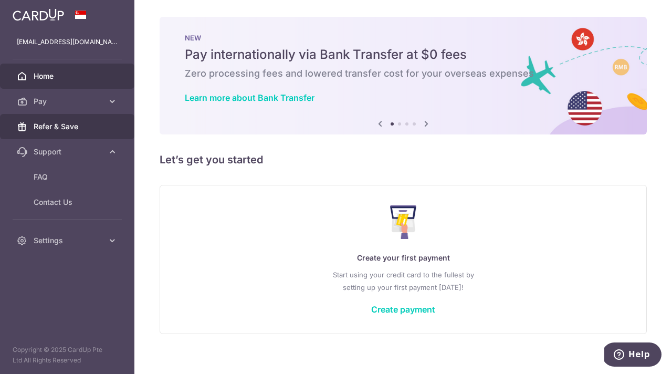
click at [58, 127] on span "Refer & Save" at bounding box center [68, 126] width 69 height 11
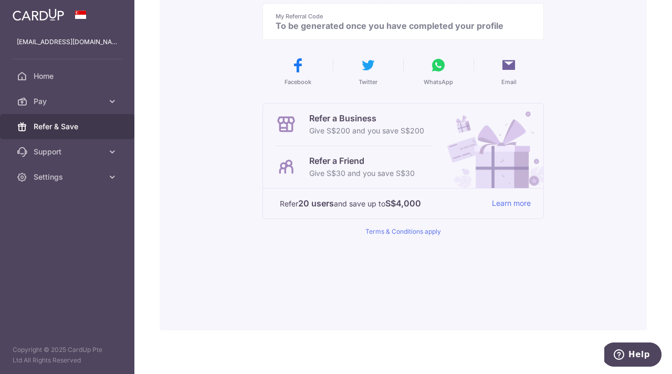
scroll to position [154, 0]
